Goal: Information Seeking & Learning: Learn about a topic

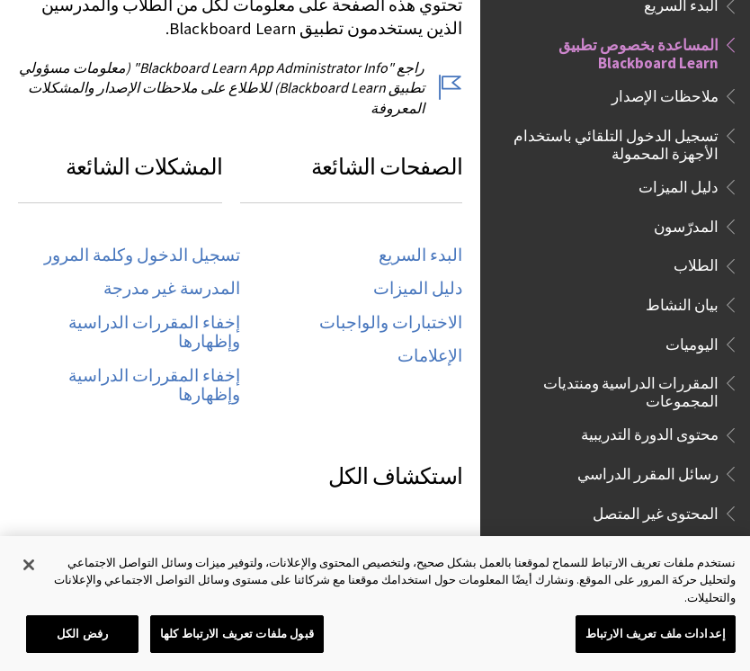
scroll to position [935, 0]
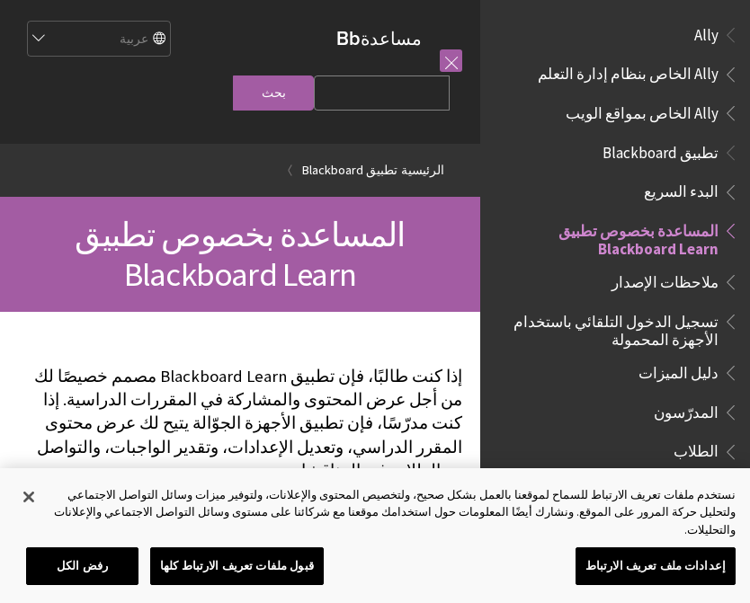
scroll to position [186, 0]
